Goal: Use online tool/utility

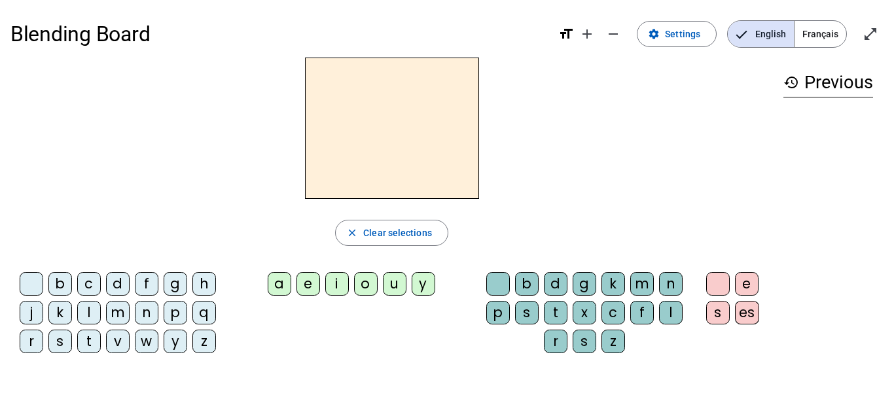
click at [56, 291] on div "b" at bounding box center [60, 284] width 24 height 24
click at [329, 293] on div "i" at bounding box center [337, 284] width 24 height 24
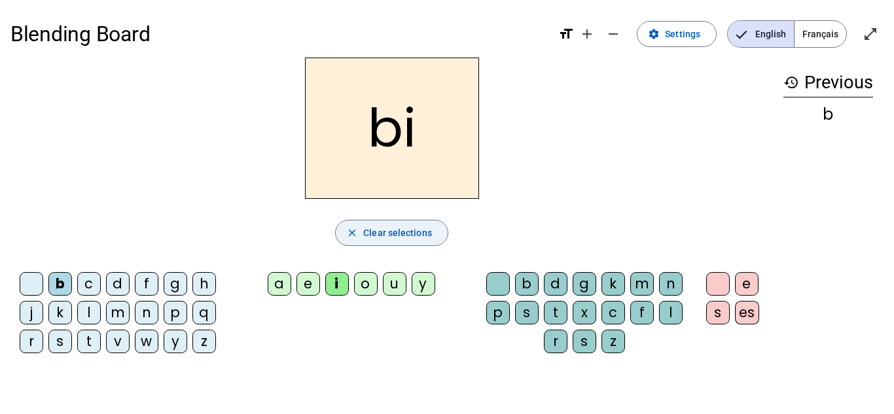
click at [356, 238] on mat-icon "close" at bounding box center [352, 233] width 12 height 12
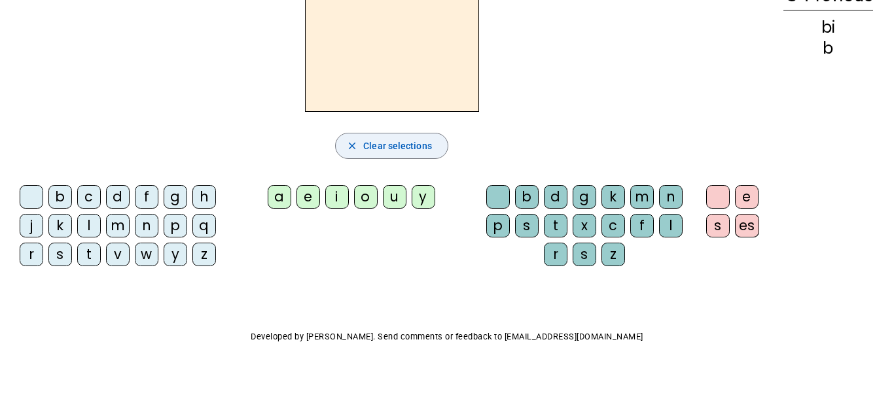
scroll to position [79, 0]
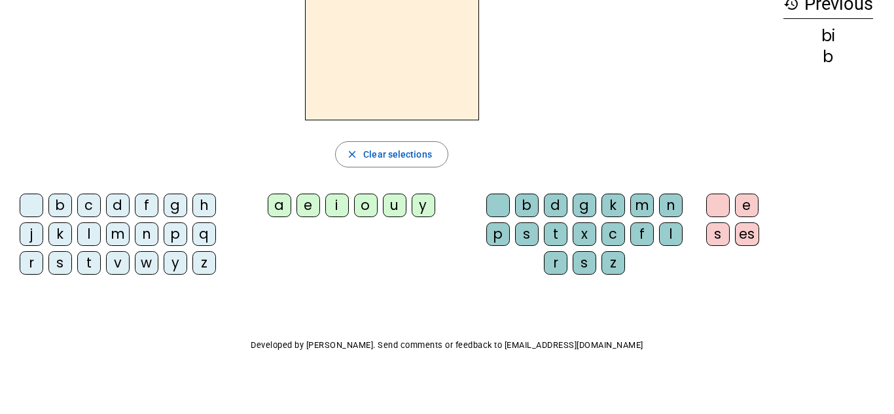
click at [145, 203] on div "f" at bounding box center [147, 206] width 24 height 24
click at [359, 225] on div "a e i o u y" at bounding box center [353, 208] width 246 height 39
click at [374, 204] on div "o" at bounding box center [366, 206] width 24 height 24
click at [608, 202] on div "k" at bounding box center [614, 206] width 24 height 24
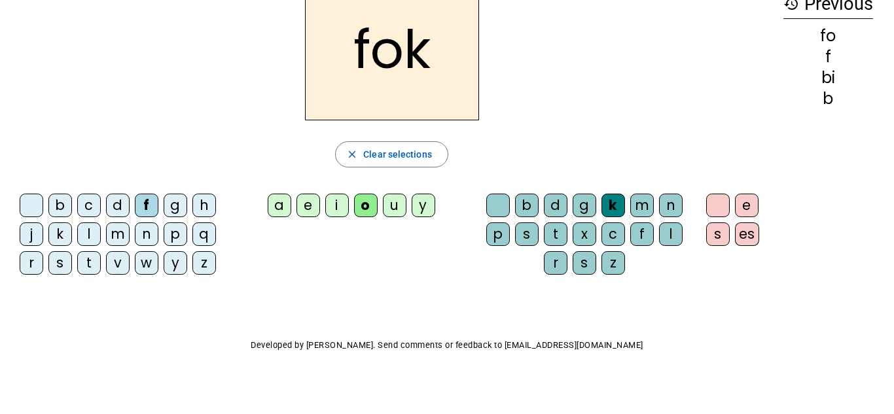
click at [620, 234] on div "c" at bounding box center [614, 235] width 24 height 24
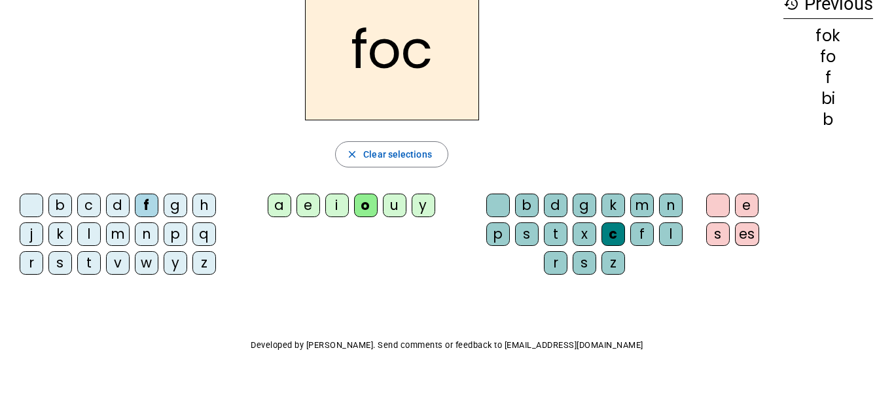
click at [548, 201] on div "d" at bounding box center [556, 206] width 24 height 24
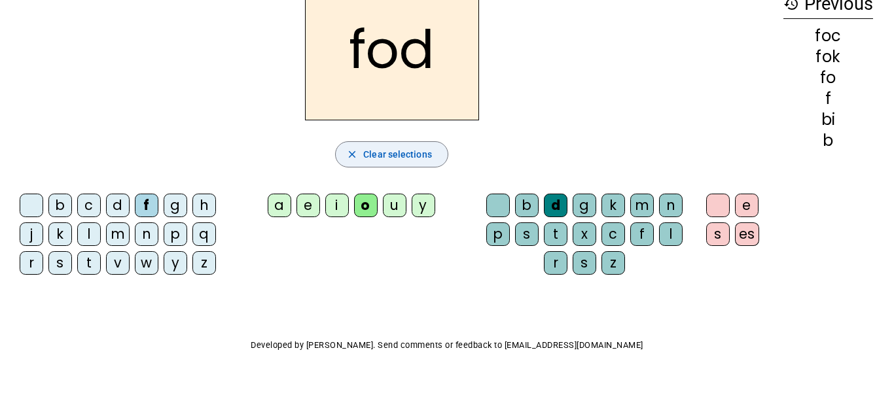
click at [354, 156] on mat-icon "close" at bounding box center [352, 155] width 12 height 12
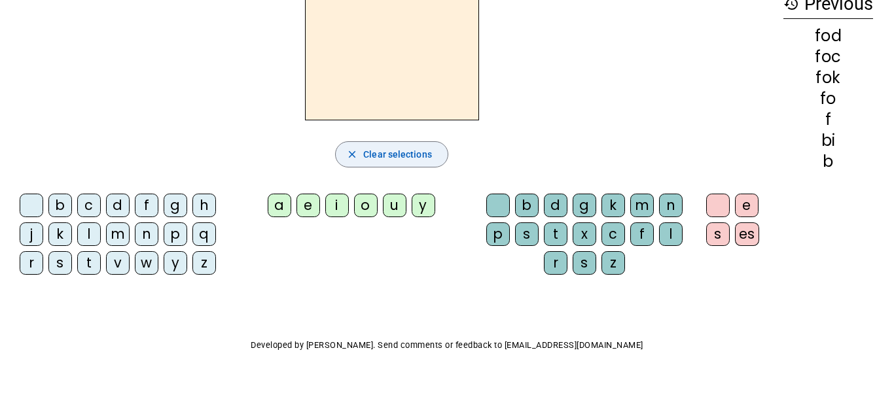
click at [354, 156] on mat-icon "close" at bounding box center [352, 155] width 12 height 12
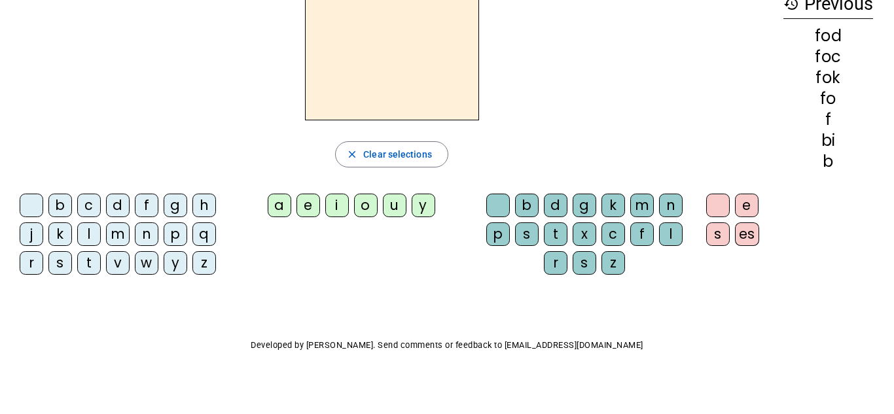
scroll to position [0, 0]
